Goal: Information Seeking & Learning: Check status

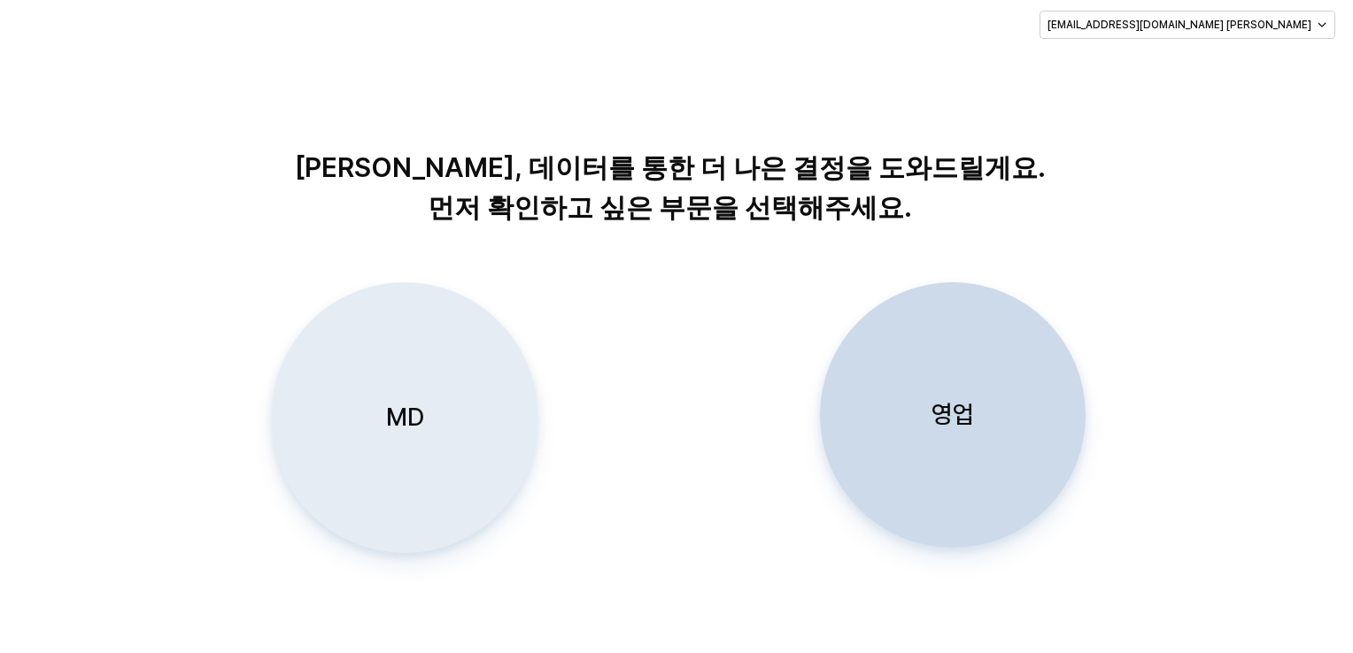
click at [389, 425] on p "MD" at bounding box center [404, 417] width 38 height 33
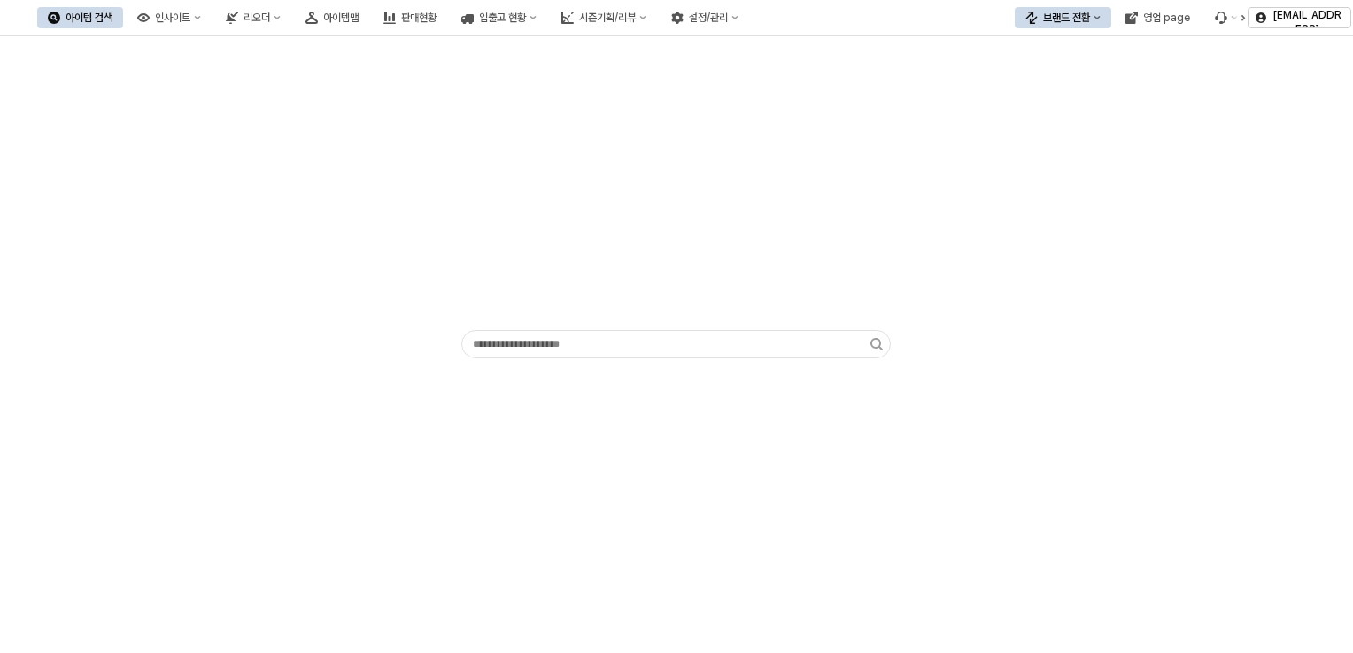
click at [123, 20] on button "아이템 검색" at bounding box center [80, 17] width 86 height 21
click at [60, 20] on icon "아이템 검색" at bounding box center [54, 18] width 12 height 12
click at [190, 16] on div "인사이트" at bounding box center [172, 18] width 35 height 12
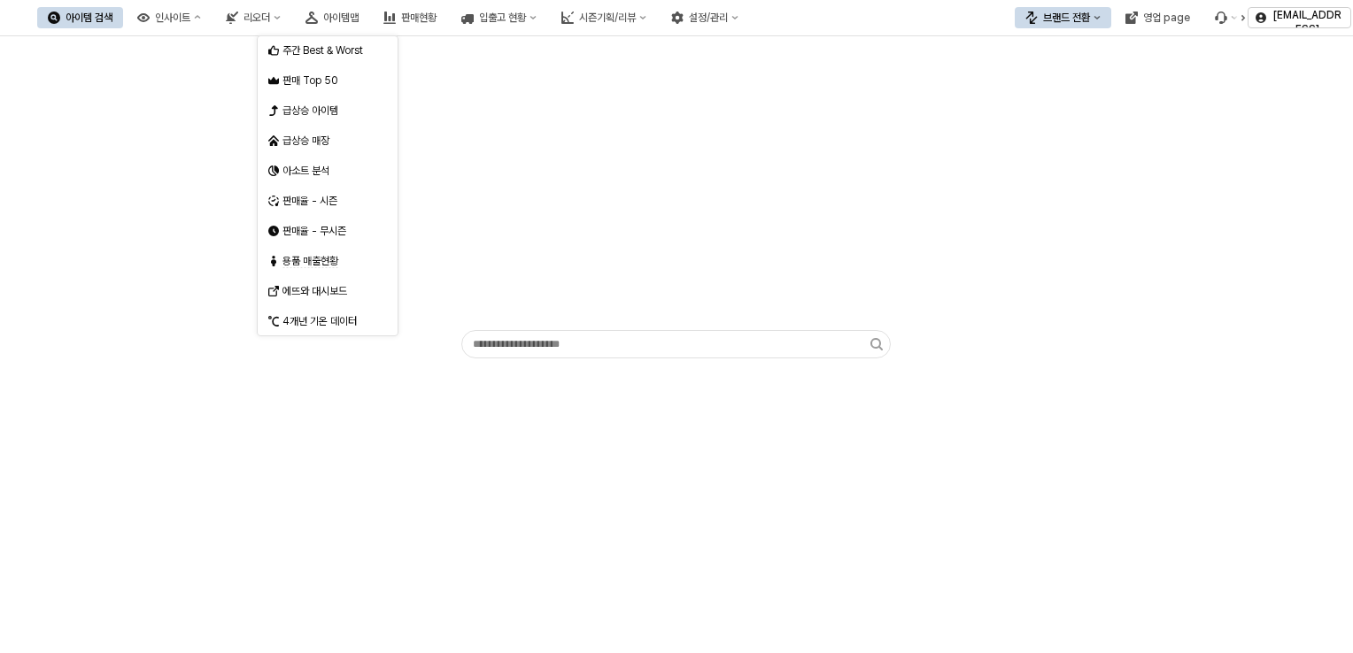
click at [112, 20] on div "아이템 검색" at bounding box center [89, 18] width 47 height 12
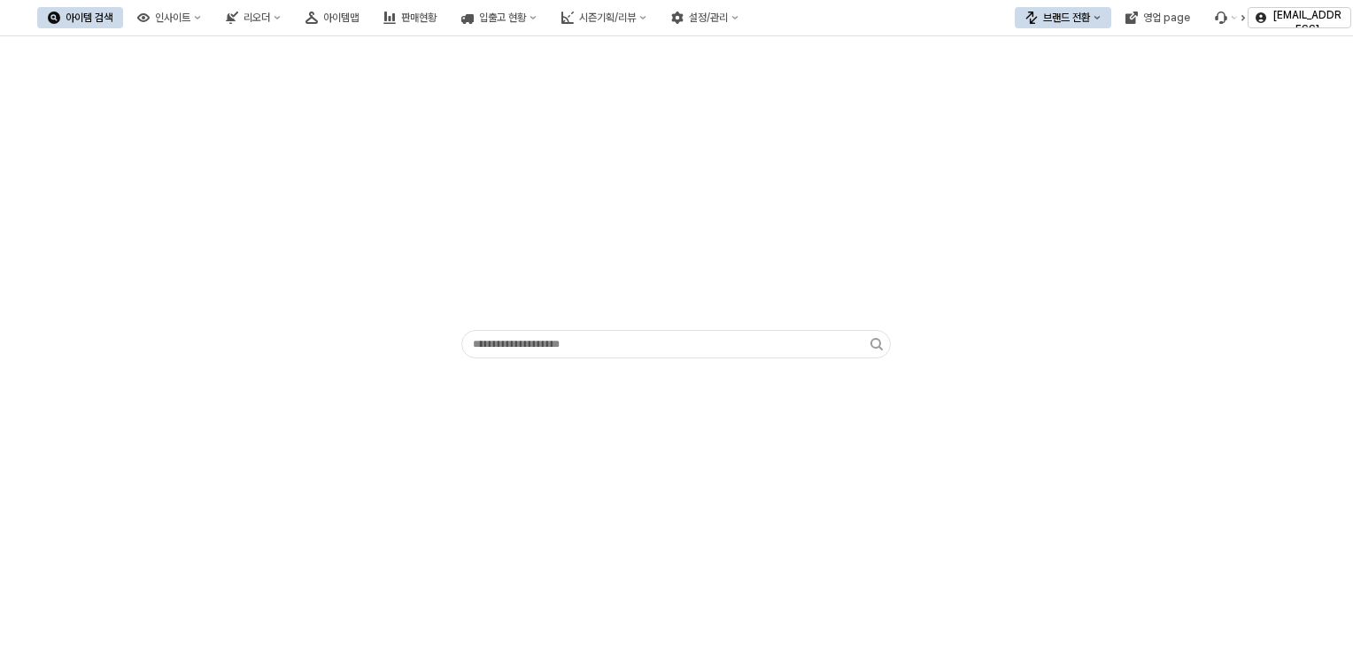
click at [112, 20] on div "아이템 검색" at bounding box center [89, 18] width 47 height 12
click at [60, 12] on icon "아이템 검색" at bounding box center [54, 18] width 12 height 12
click at [190, 13] on div "인사이트" at bounding box center [172, 18] width 35 height 12
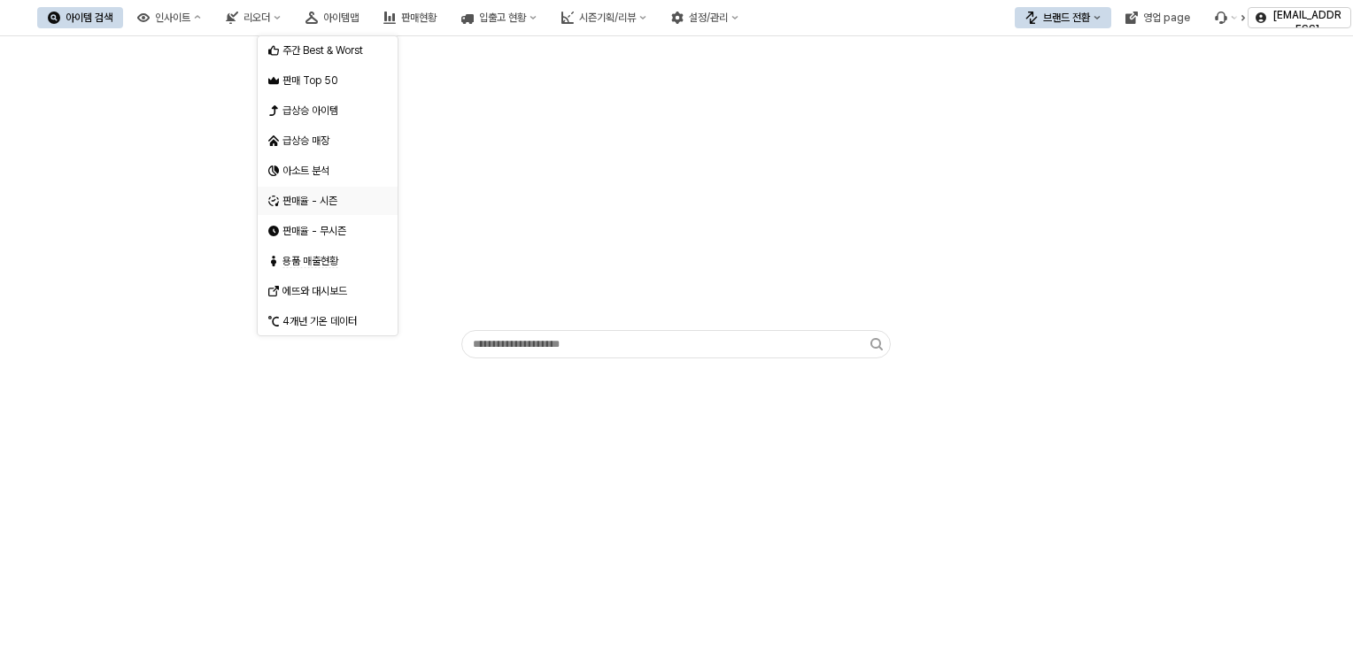
click at [305, 205] on div "판매율 - 시즌" at bounding box center [329, 201] width 94 height 14
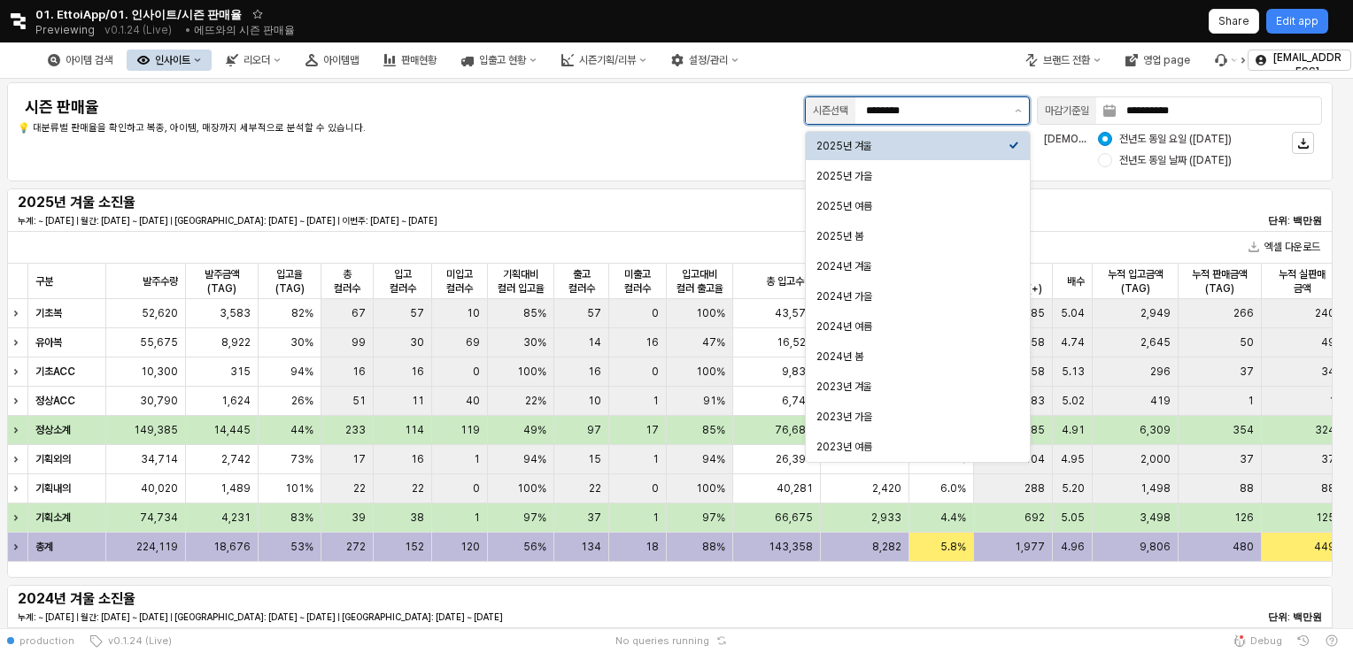
click at [934, 109] on input "********" at bounding box center [935, 111] width 138 height 18
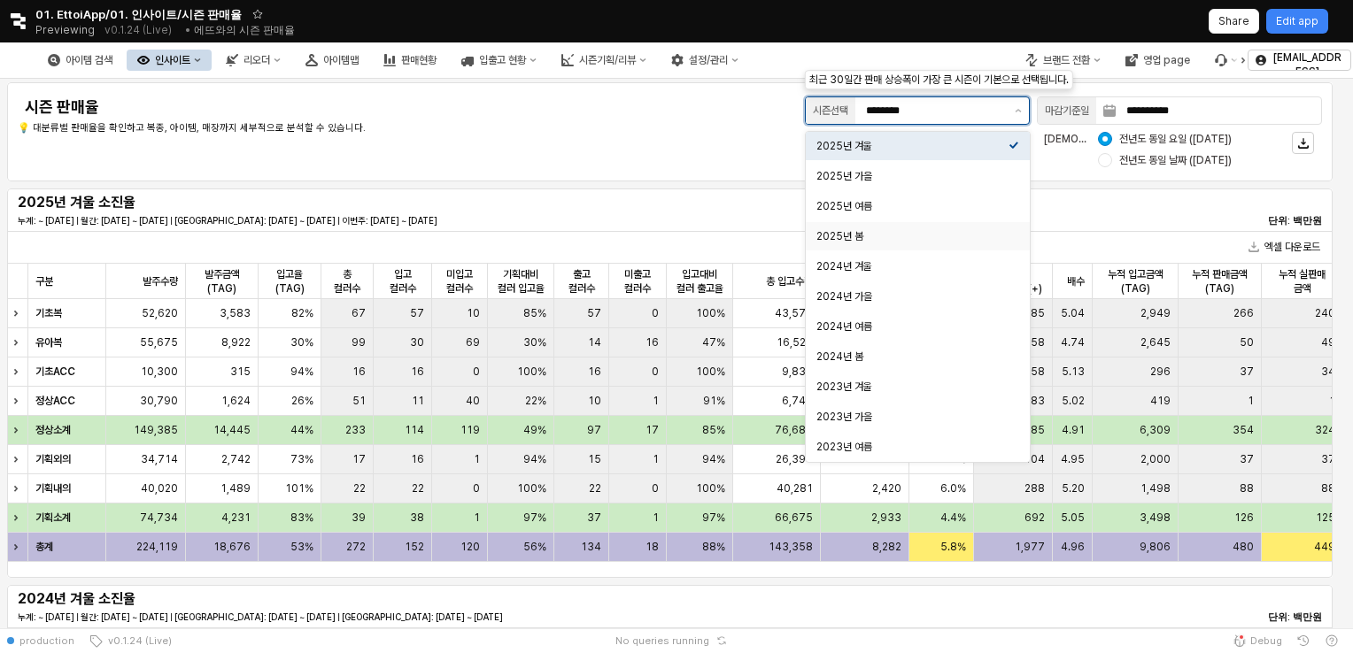
click at [871, 237] on div "2025년 봄" at bounding box center [912, 236] width 192 height 14
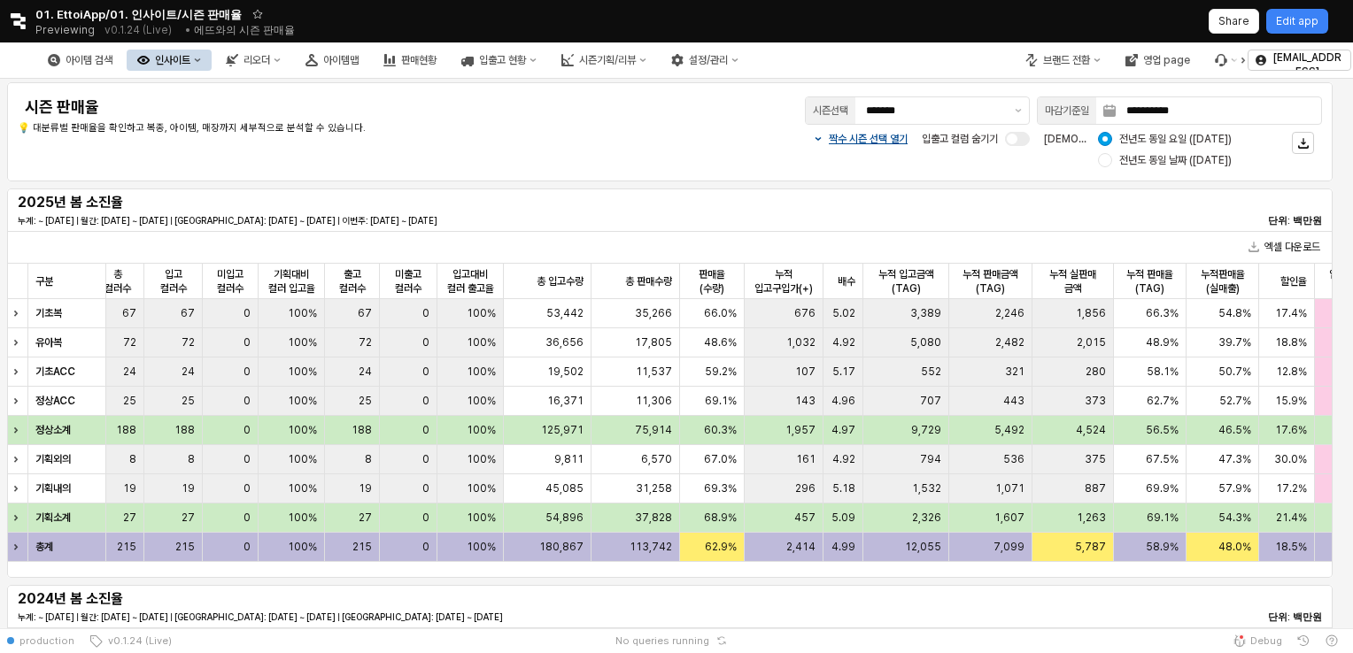
scroll to position [0, 320]
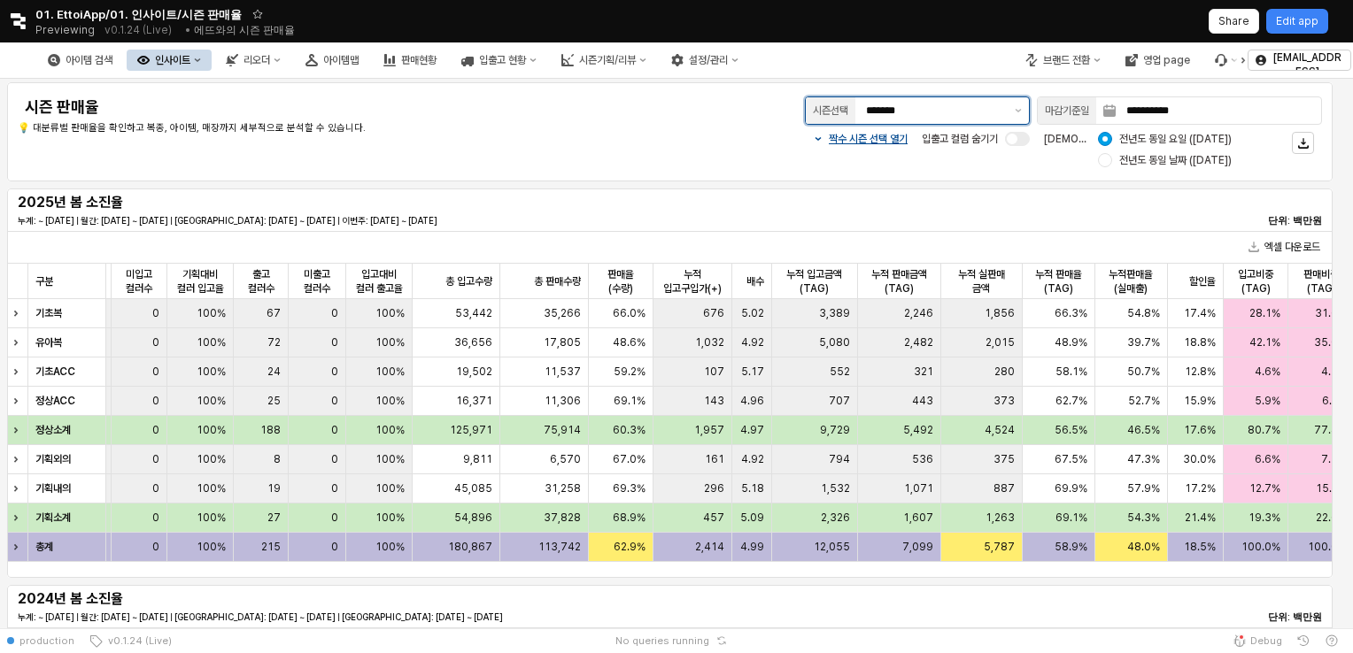
click at [922, 102] on input "*******" at bounding box center [935, 111] width 138 height 18
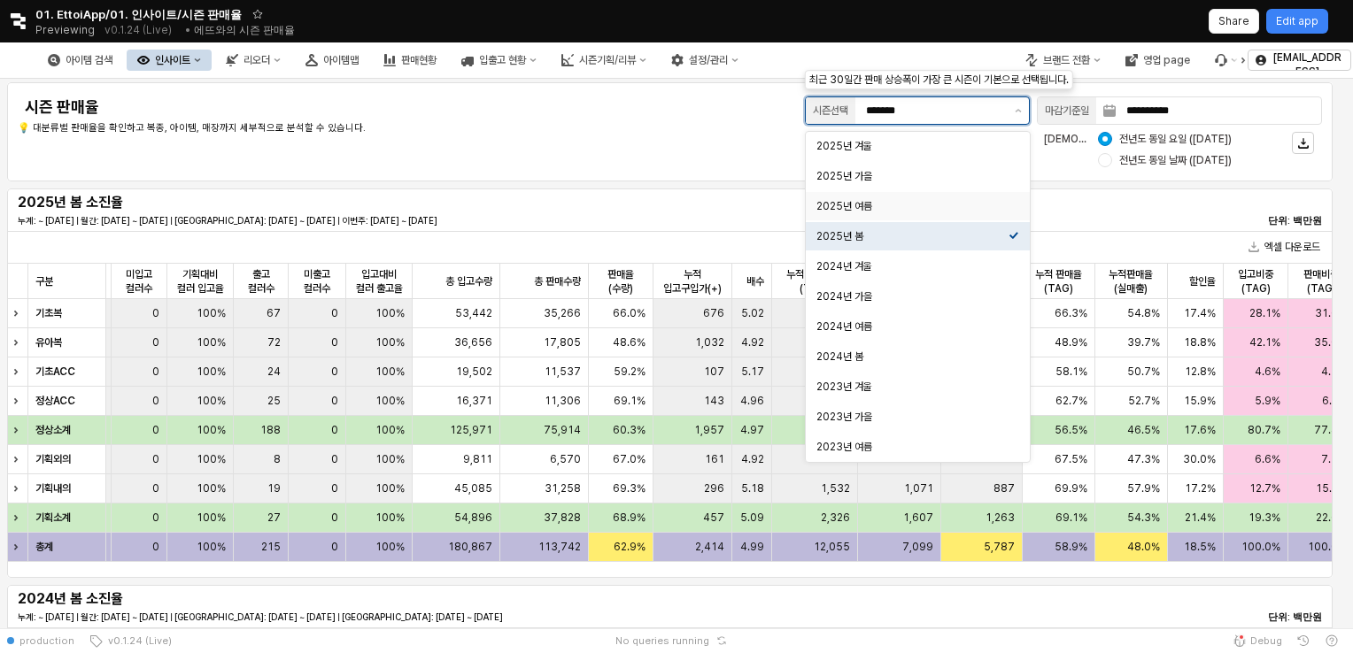
click at [881, 197] on div "2025년 여름" at bounding box center [912, 206] width 192 height 18
type input "********"
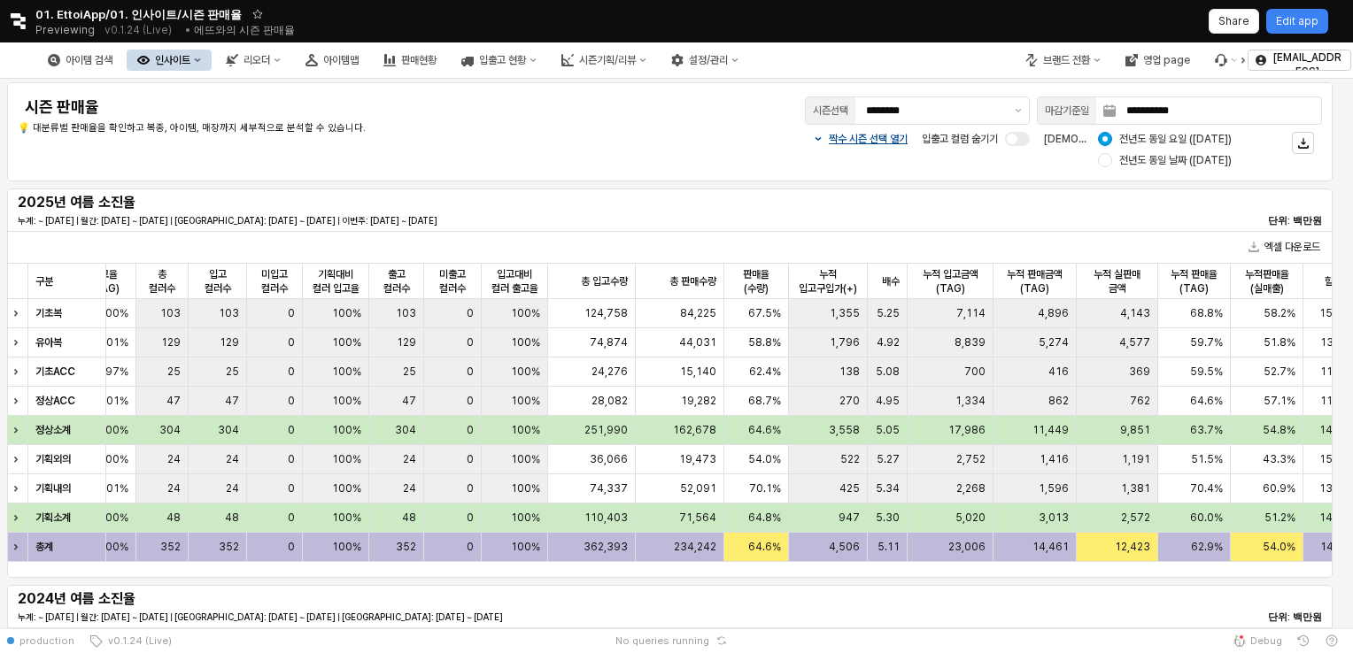
scroll to position [0, 221]
